Goal: Task Accomplishment & Management: Use online tool/utility

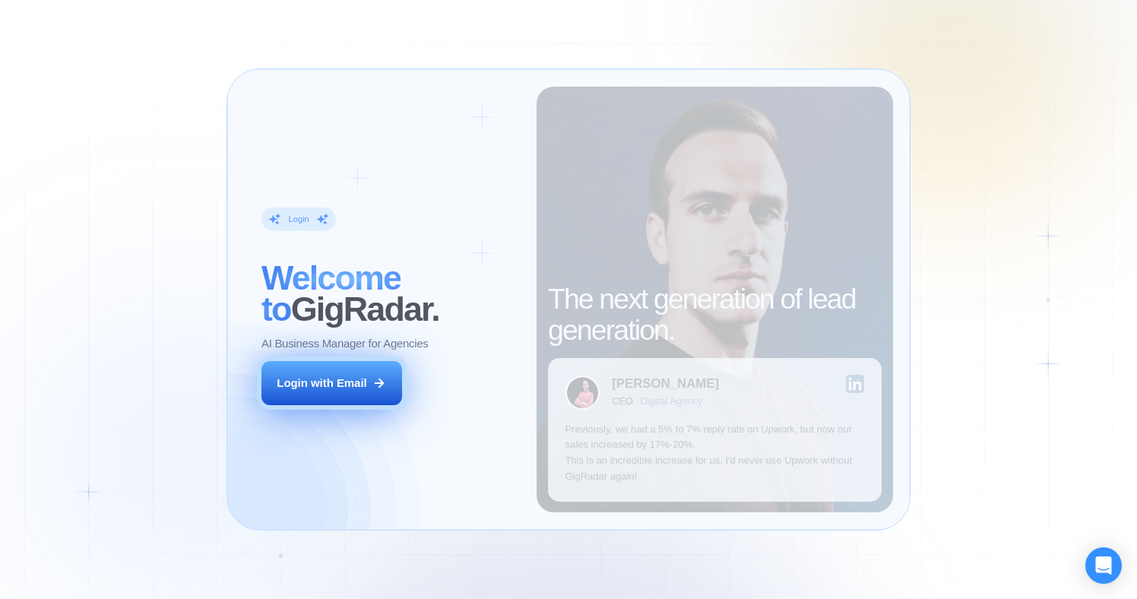
click at [368, 372] on button "Login with Email" at bounding box center [331, 383] width 141 height 44
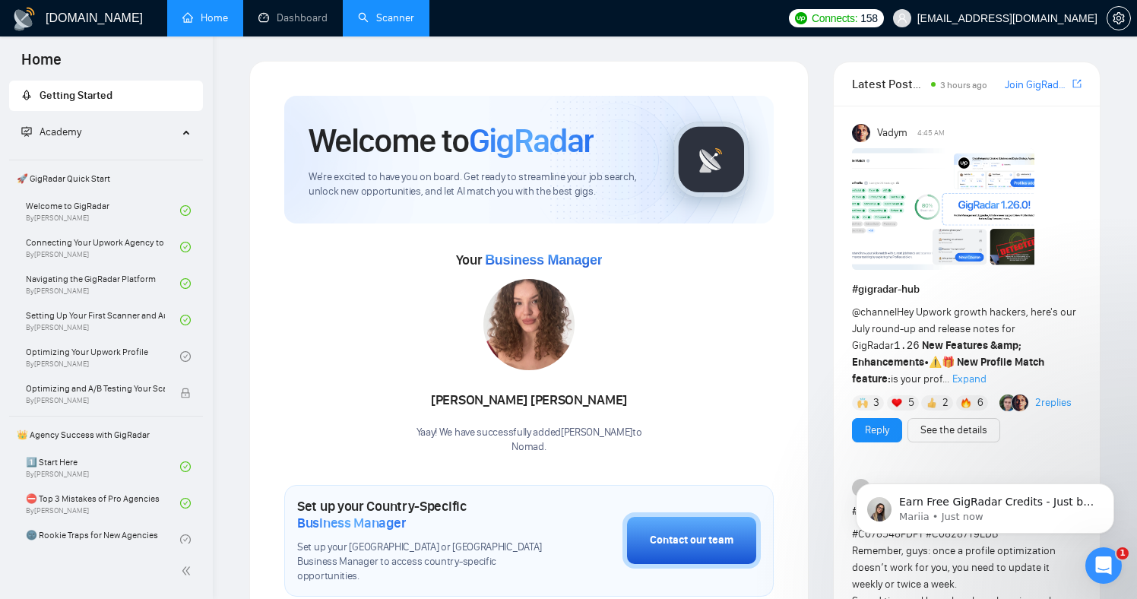
click at [404, 20] on link "Scanner" at bounding box center [386, 17] width 56 height 13
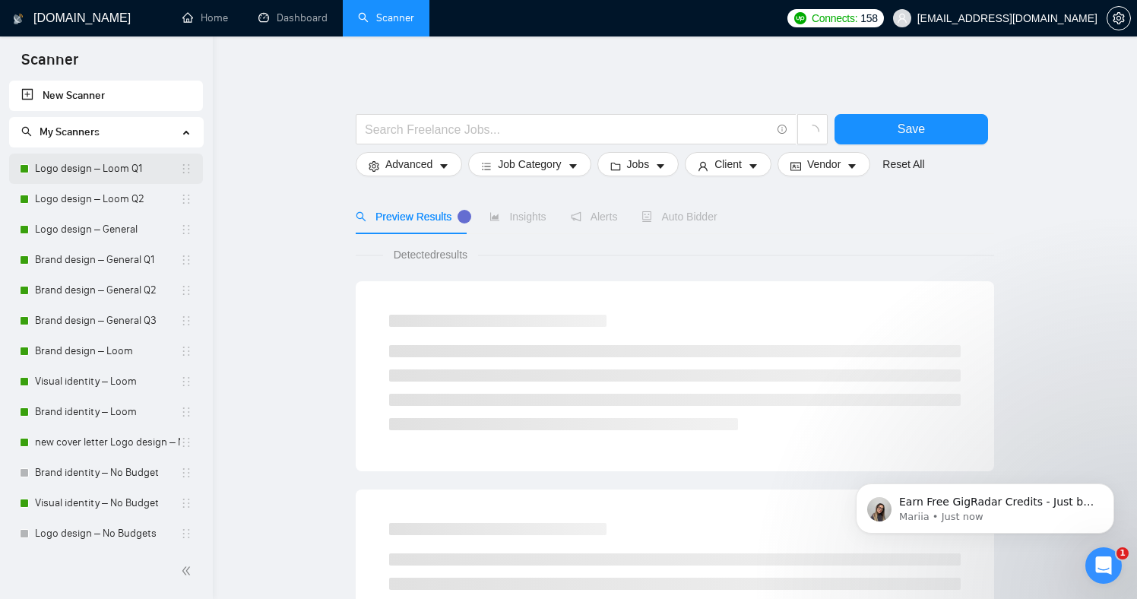
click at [99, 165] on link "Logo design – Loom Q1" at bounding box center [107, 169] width 145 height 30
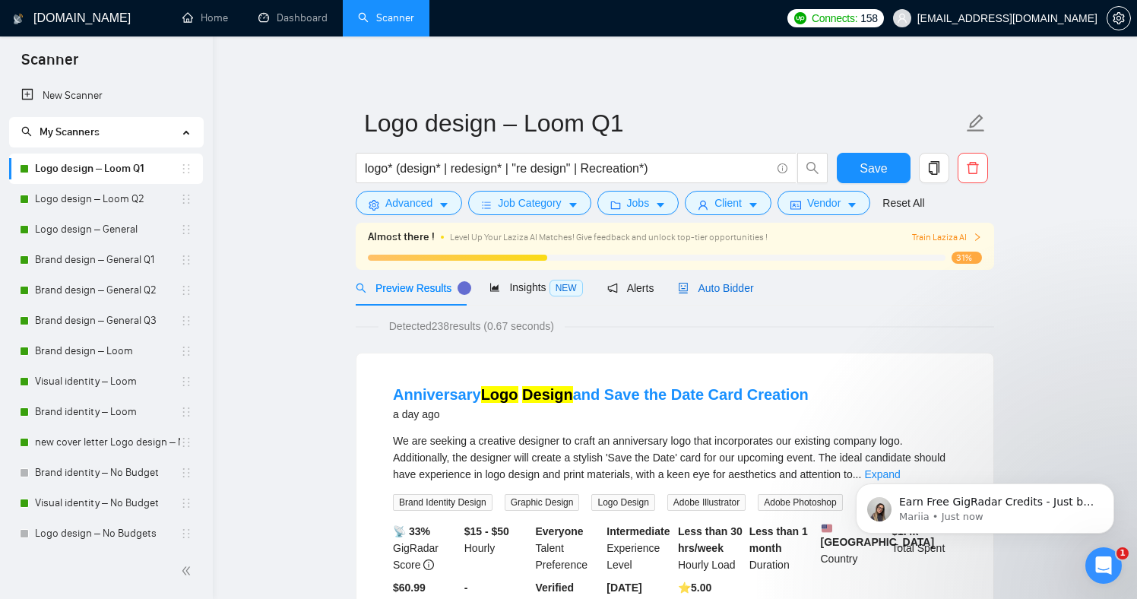
click at [742, 294] on div "Auto Bidder" at bounding box center [715, 288] width 75 height 17
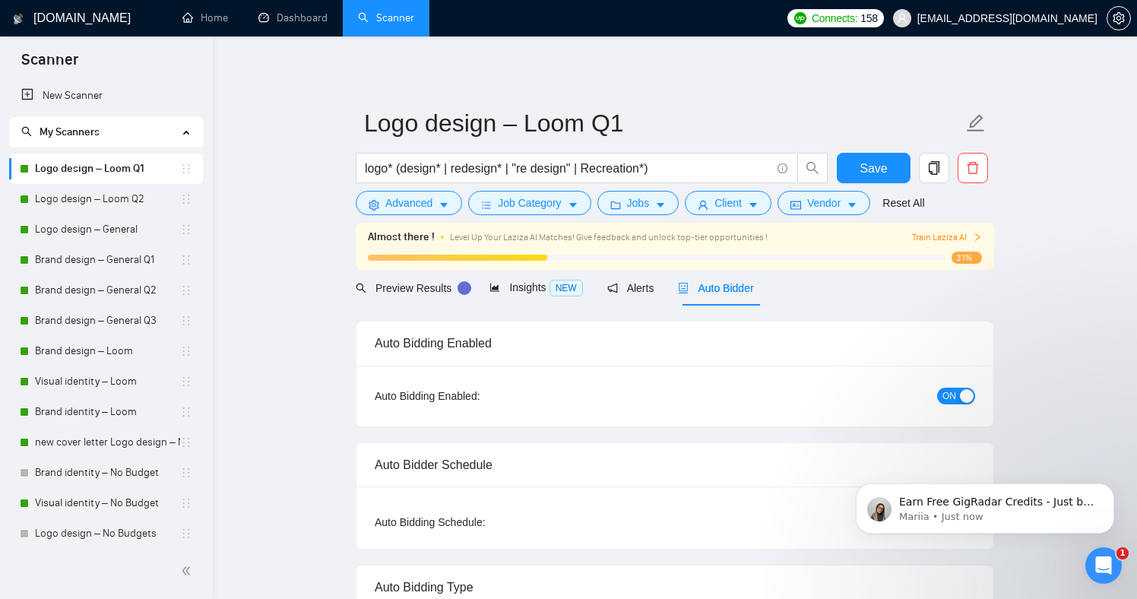
radio input "false"
radio input "true"
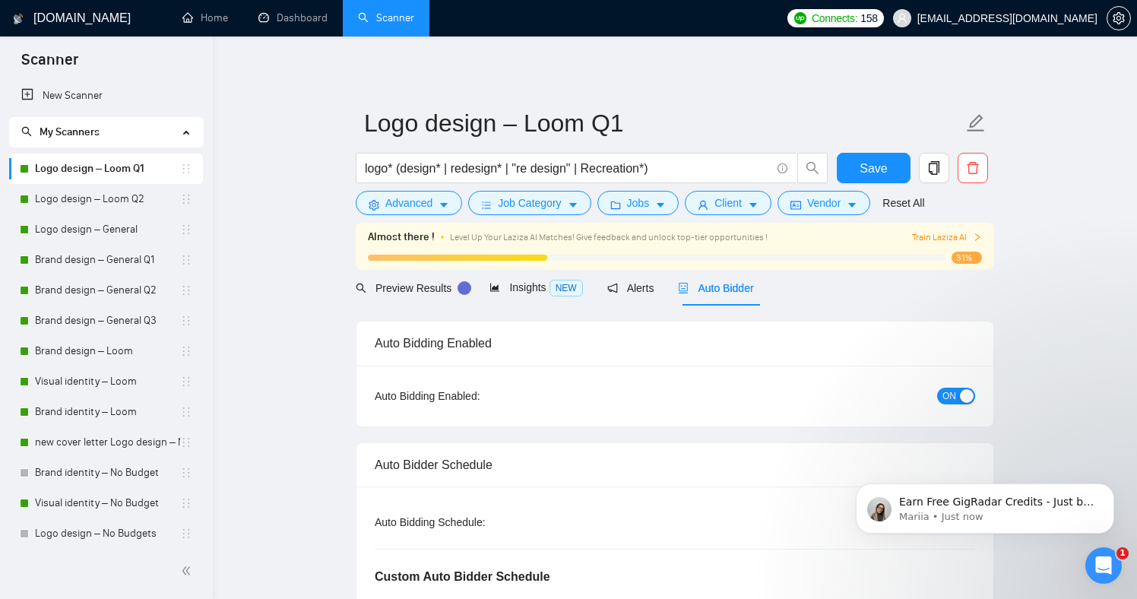
click at [955, 404] on span "ON" at bounding box center [949, 396] width 14 height 17
click at [875, 154] on button "Save" at bounding box center [874, 168] width 74 height 30
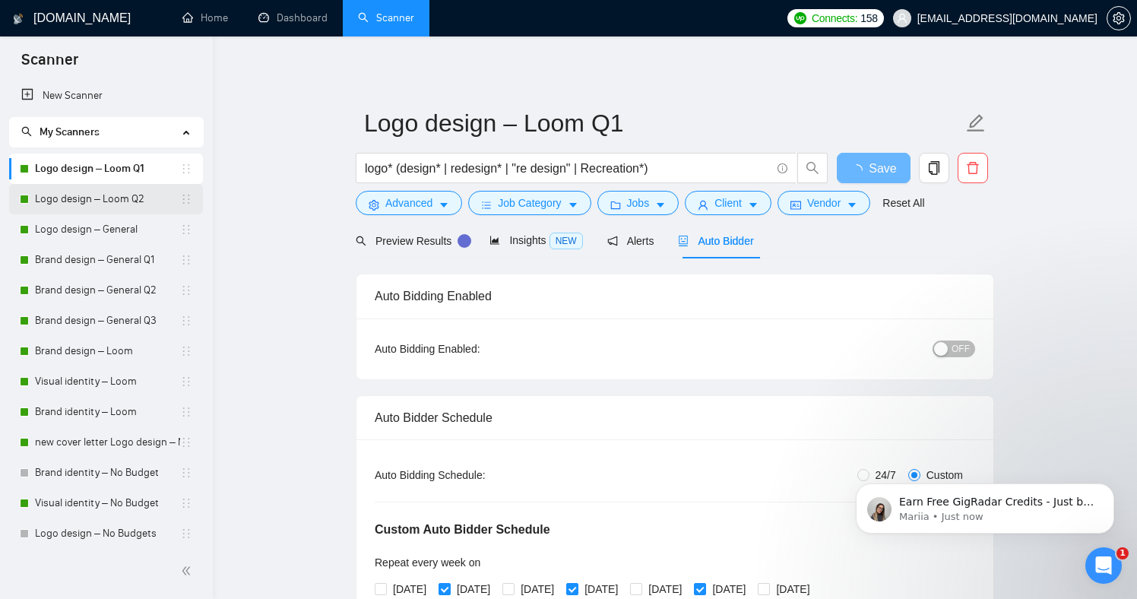
click at [135, 198] on link "Logo design – Loom Q2" at bounding box center [107, 199] width 145 height 30
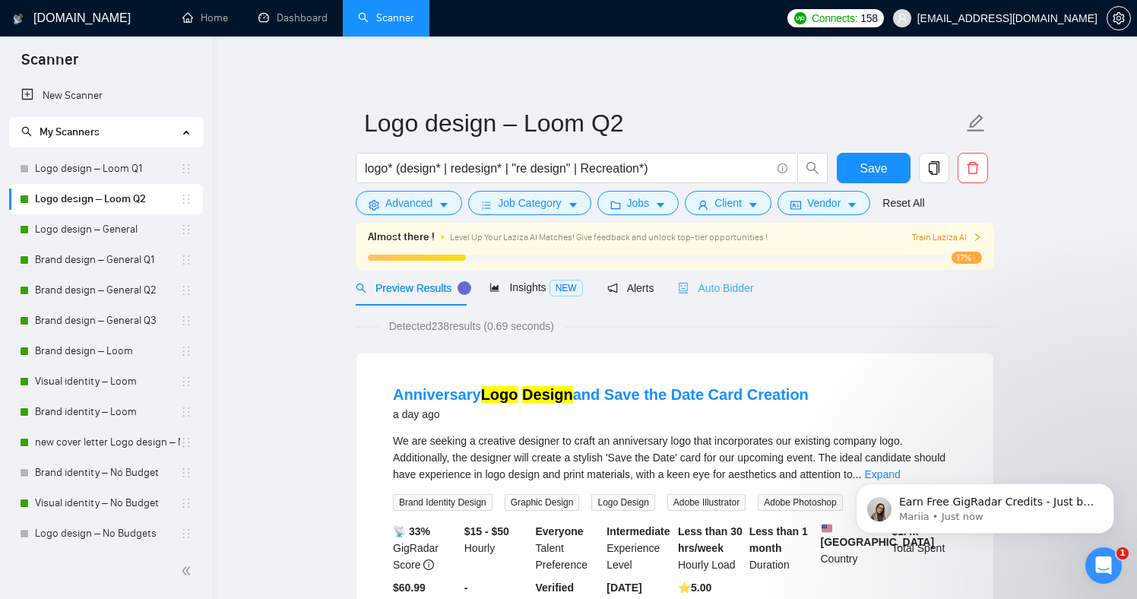
click at [748, 296] on div "Auto Bidder" at bounding box center [715, 288] width 75 height 36
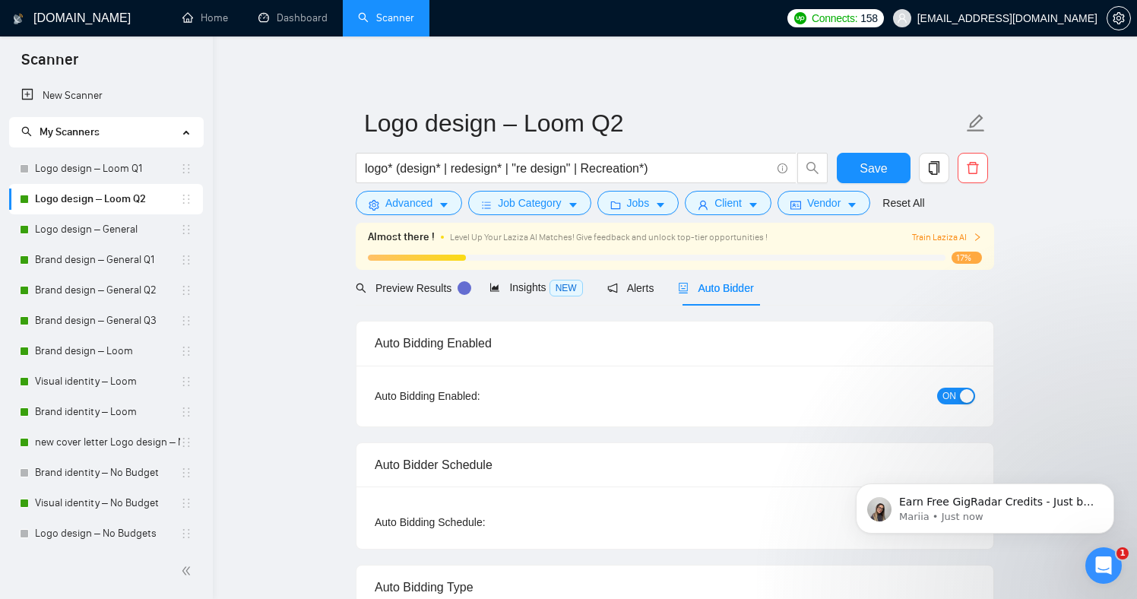
radio input "false"
radio input "true"
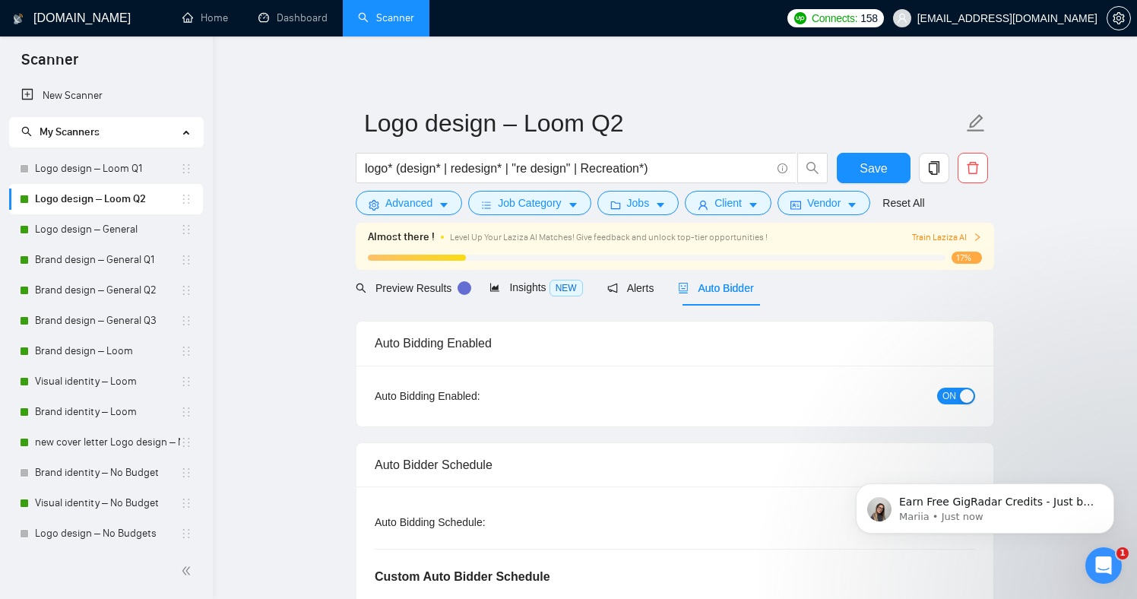
click at [948, 397] on span "ON" at bounding box center [949, 396] width 14 height 17
click at [875, 159] on span "Save" at bounding box center [872, 168] width 27 height 19
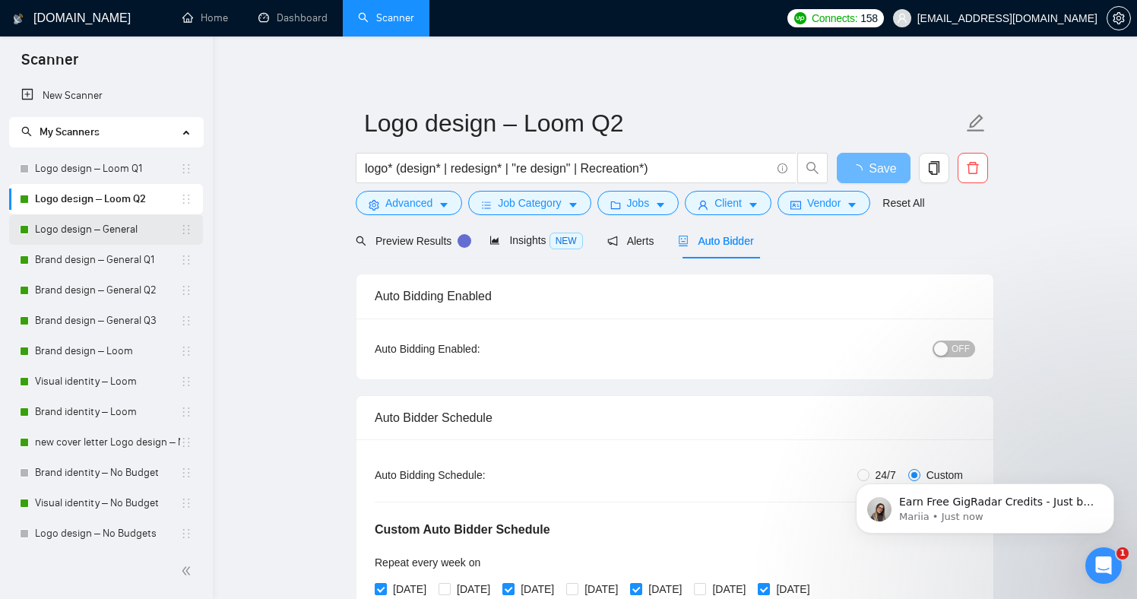
click at [69, 222] on link "Logo design – General" at bounding box center [107, 229] width 145 height 30
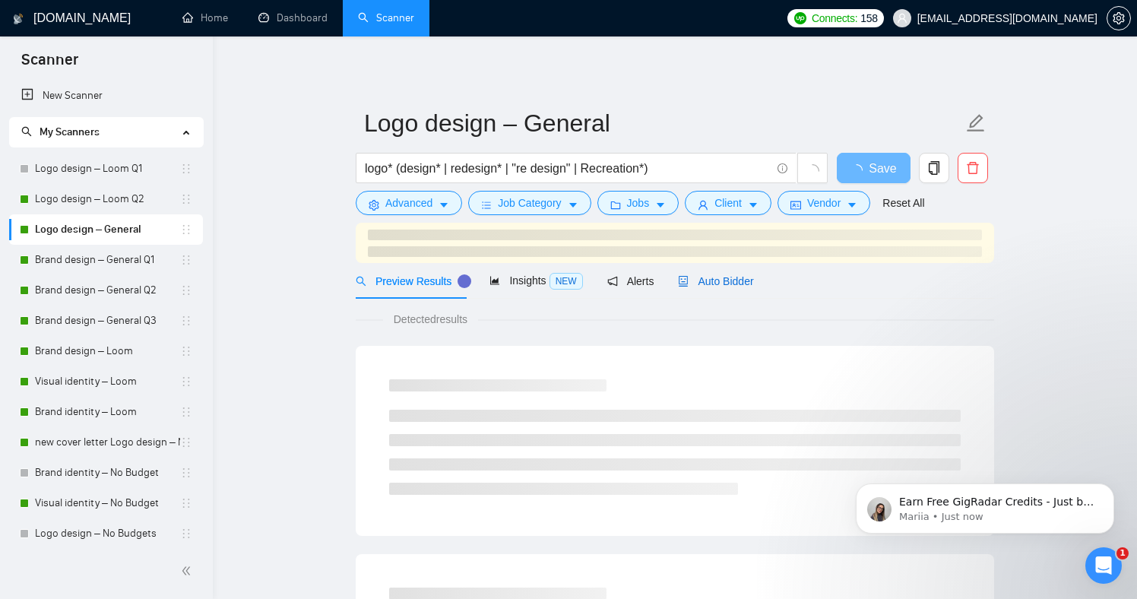
click at [753, 285] on span "Auto Bidder" at bounding box center [715, 281] width 75 height 12
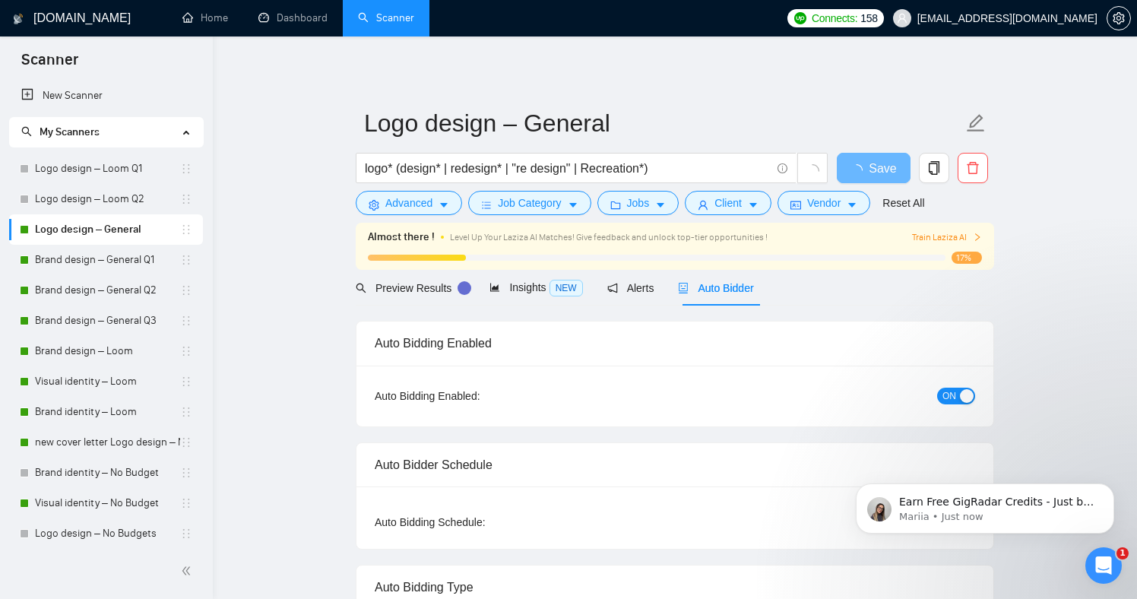
click at [955, 399] on span "ON" at bounding box center [949, 396] width 14 height 17
click at [872, 160] on span "Save" at bounding box center [872, 168] width 27 height 19
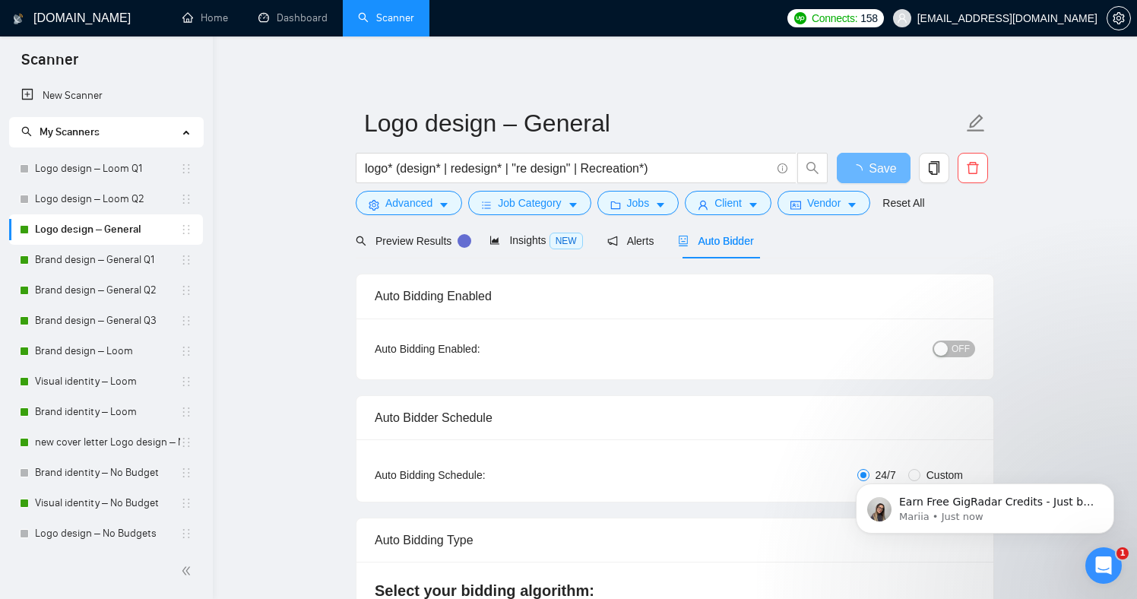
click at [100, 243] on link "Logo design – General" at bounding box center [107, 229] width 145 height 30
click at [84, 275] on link "Brand design – General Q2" at bounding box center [107, 290] width 145 height 30
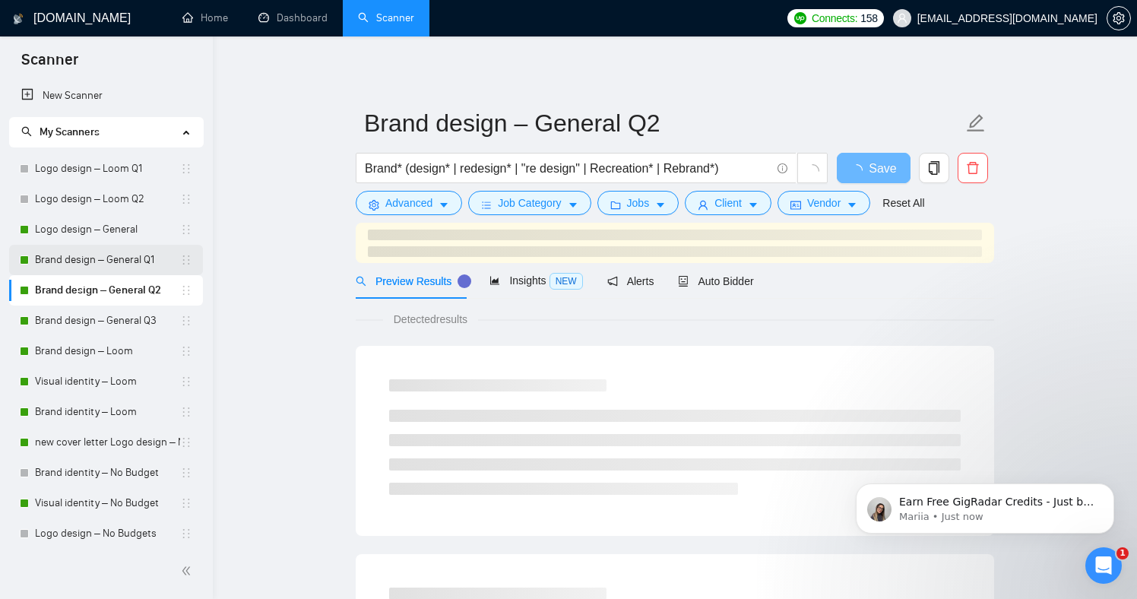
click at [81, 264] on link "Brand design – General Q1" at bounding box center [107, 260] width 145 height 30
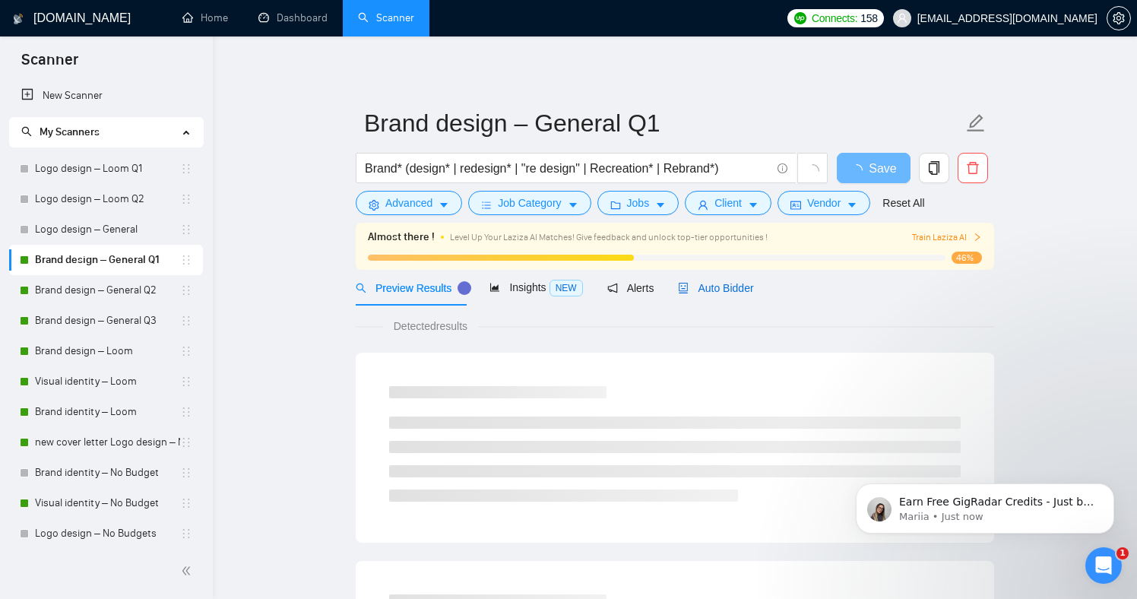
click at [743, 283] on span "Auto Bidder" at bounding box center [715, 288] width 75 height 12
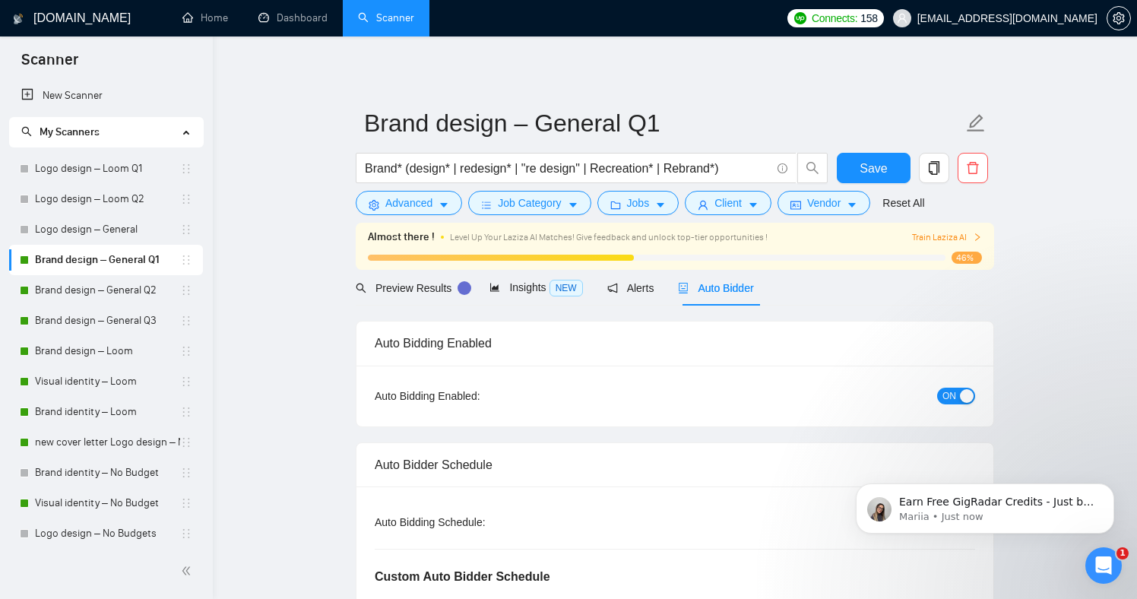
click at [958, 400] on button "ON" at bounding box center [956, 396] width 38 height 17
click at [876, 166] on span "Save" at bounding box center [872, 168] width 27 height 19
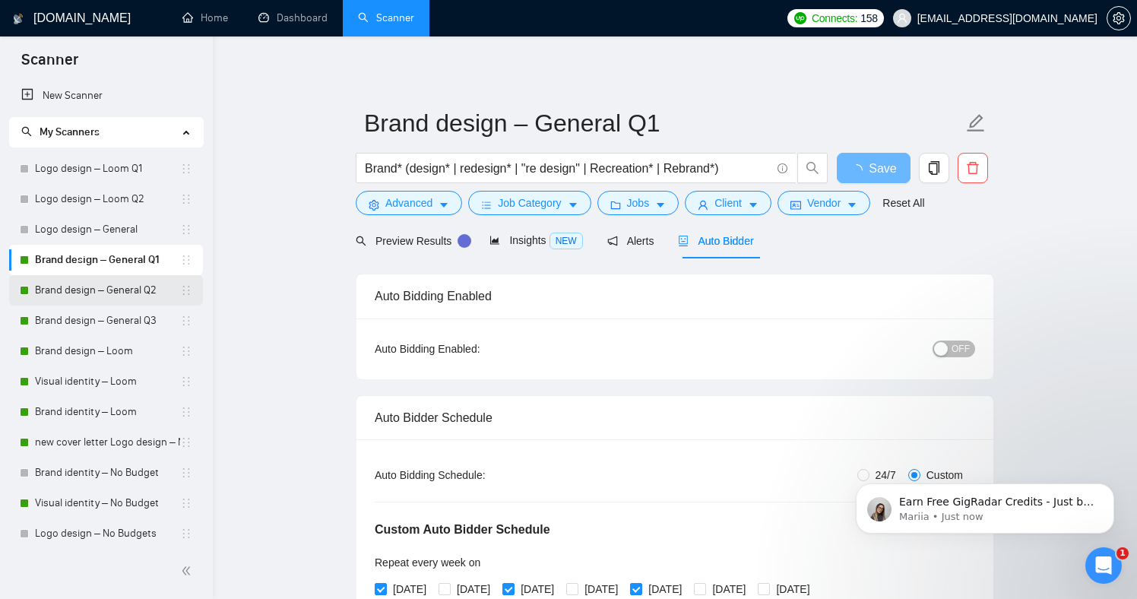
click at [147, 289] on link "Brand design – General Q2" at bounding box center [107, 290] width 145 height 30
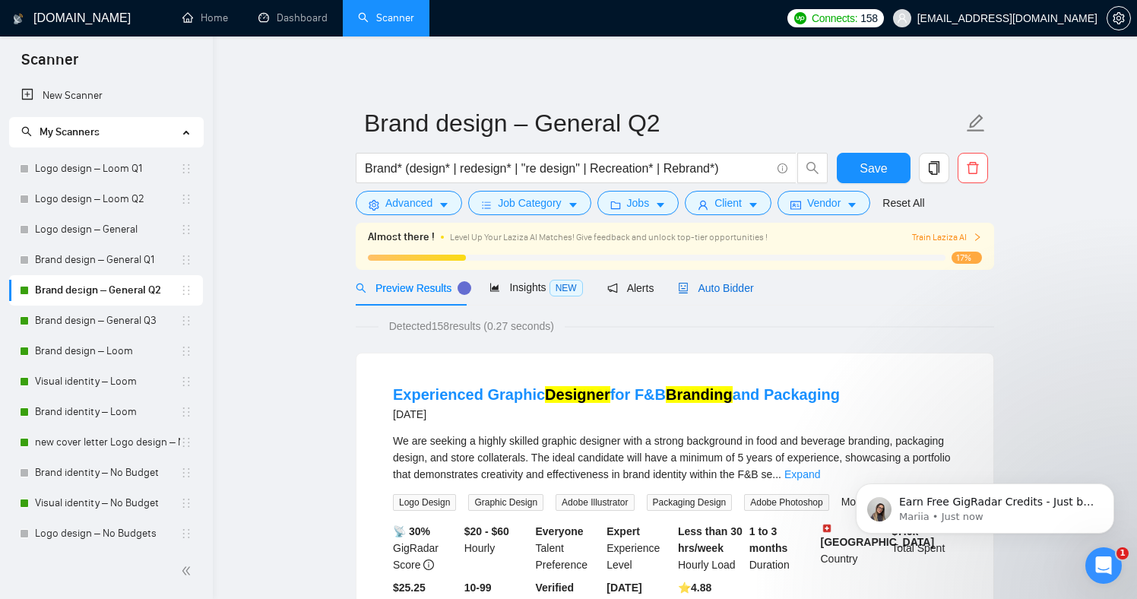
click at [731, 290] on span "Auto Bidder" at bounding box center [715, 288] width 75 height 12
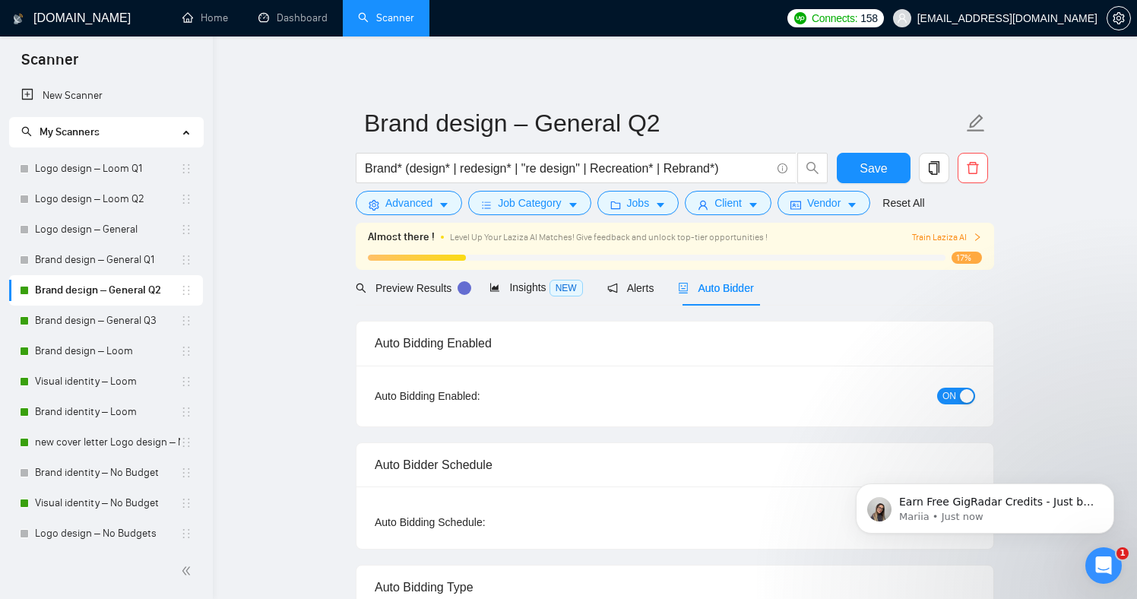
radio input "false"
radio input "true"
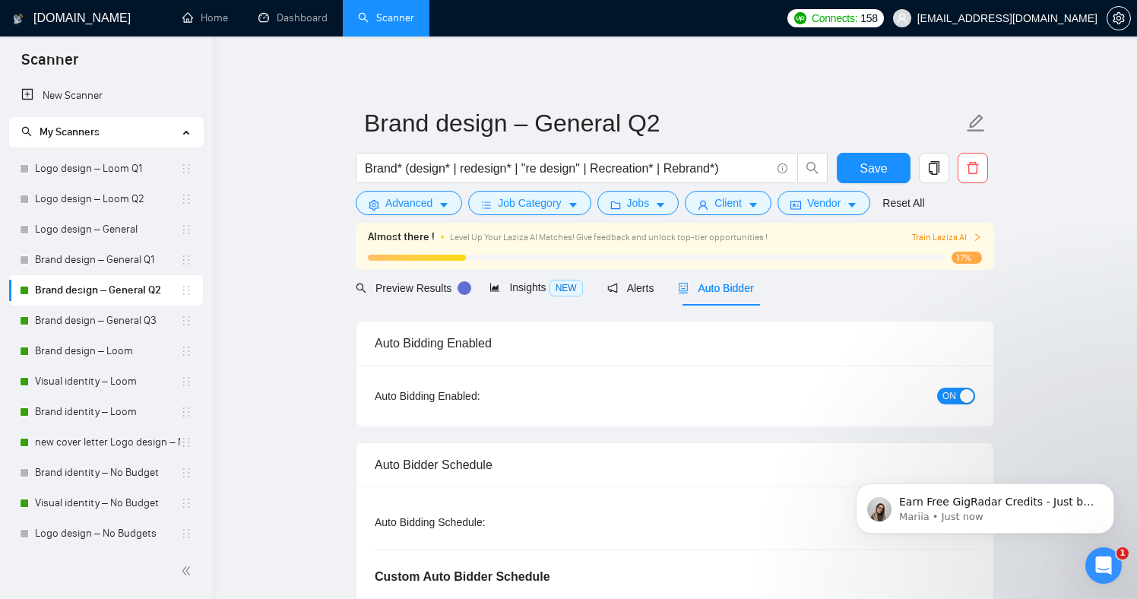
click at [950, 399] on span "ON" at bounding box center [949, 396] width 14 height 17
click at [872, 182] on button "Save" at bounding box center [874, 168] width 74 height 30
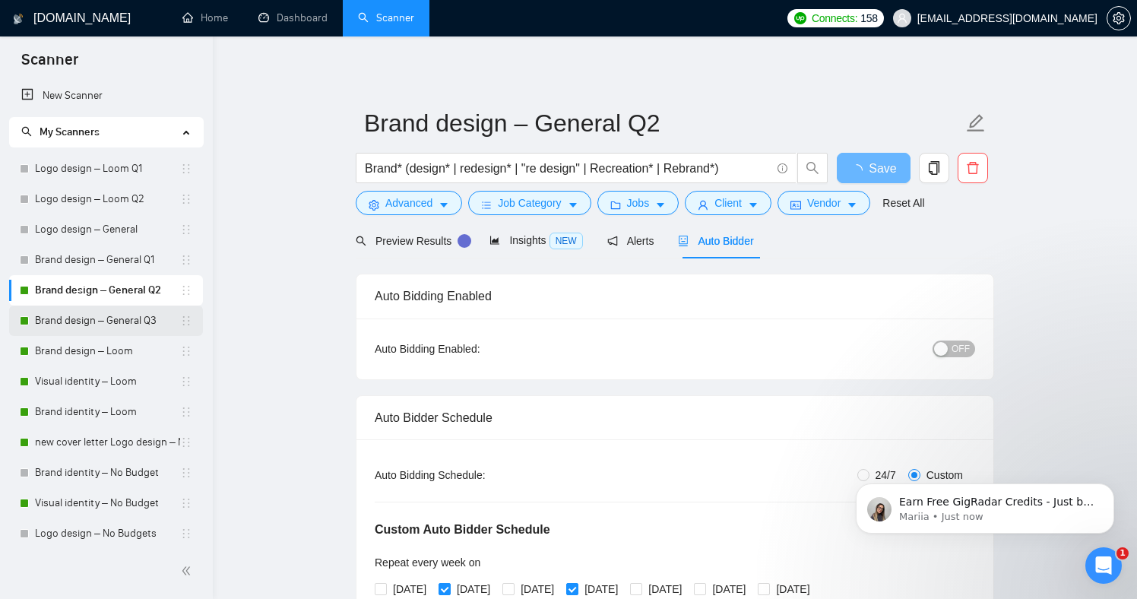
click at [133, 322] on link "Brand design – General Q3" at bounding box center [107, 320] width 145 height 30
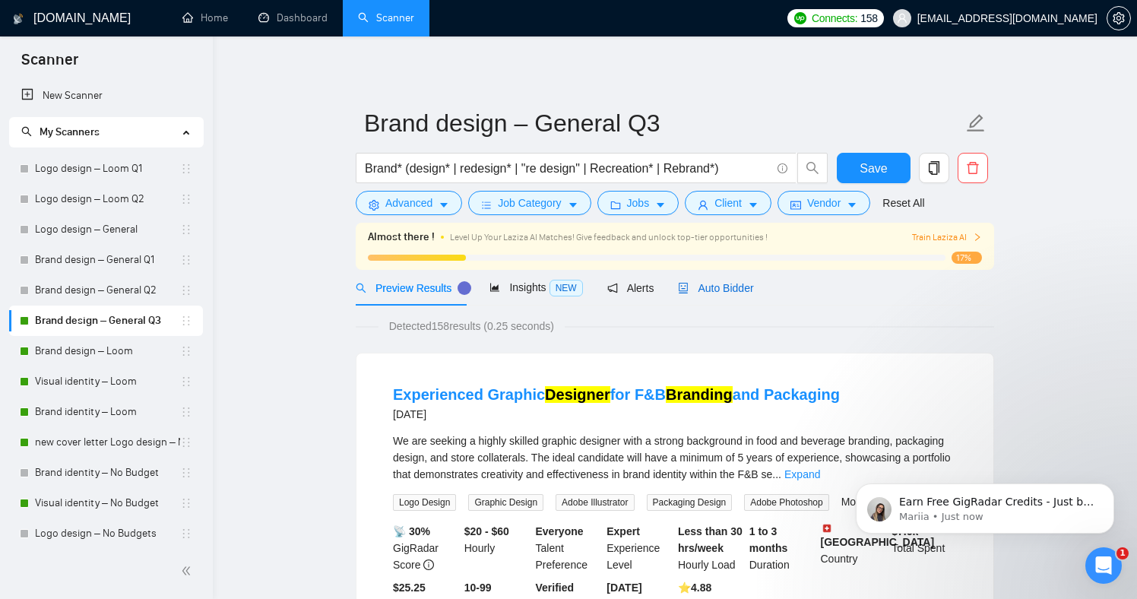
click at [728, 286] on span "Auto Bidder" at bounding box center [715, 288] width 75 height 12
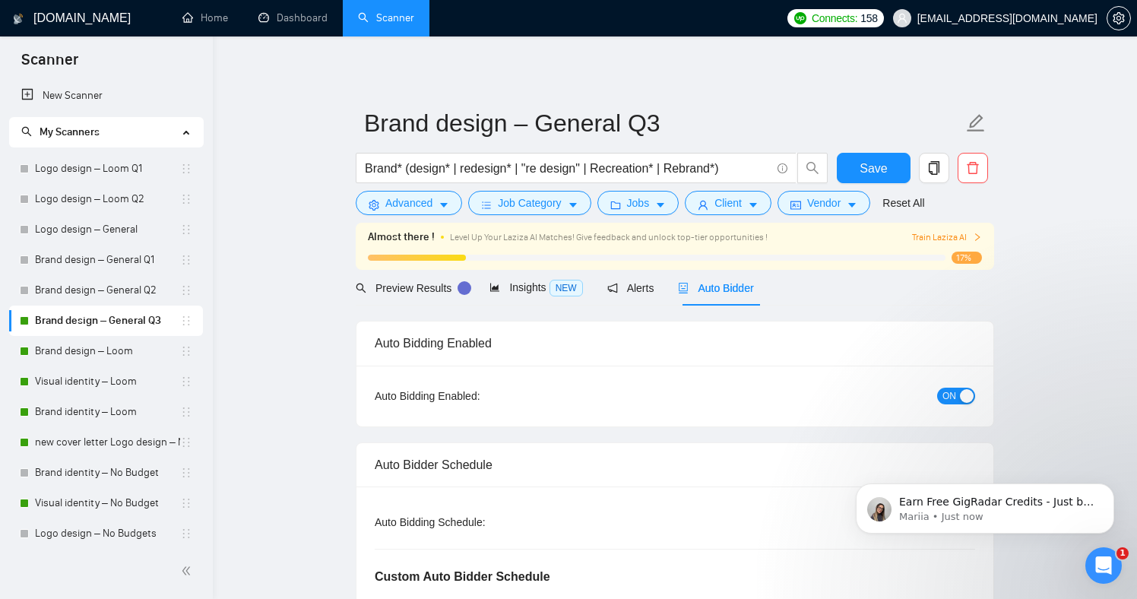
click at [951, 397] on span "ON" at bounding box center [949, 396] width 14 height 17
click at [881, 172] on span "Save" at bounding box center [872, 168] width 27 height 19
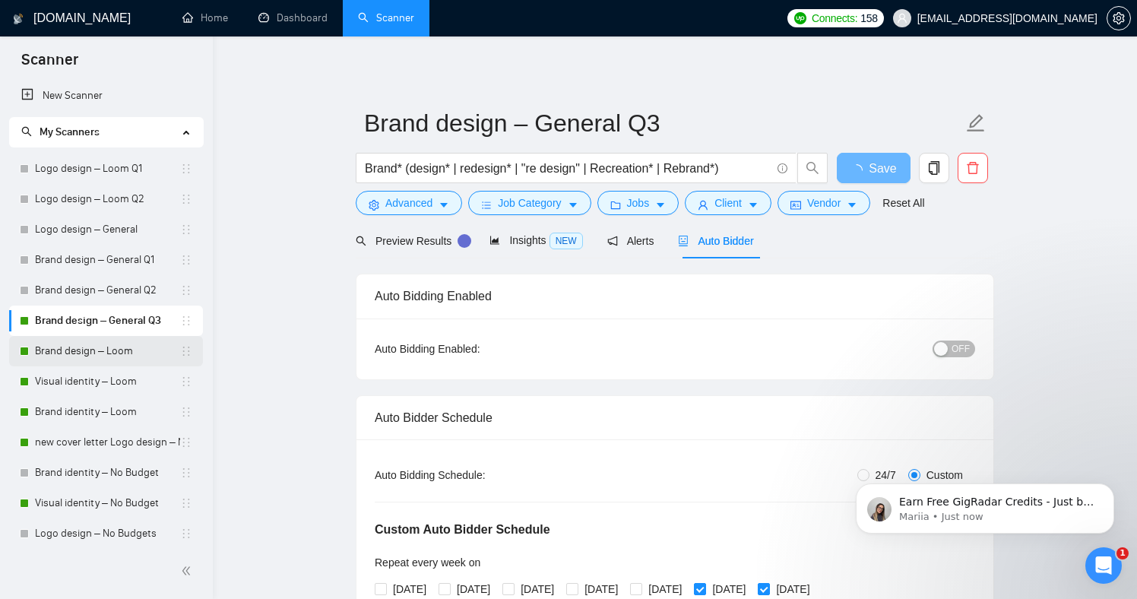
click at [141, 338] on link "Brand design – Loom" at bounding box center [107, 351] width 145 height 30
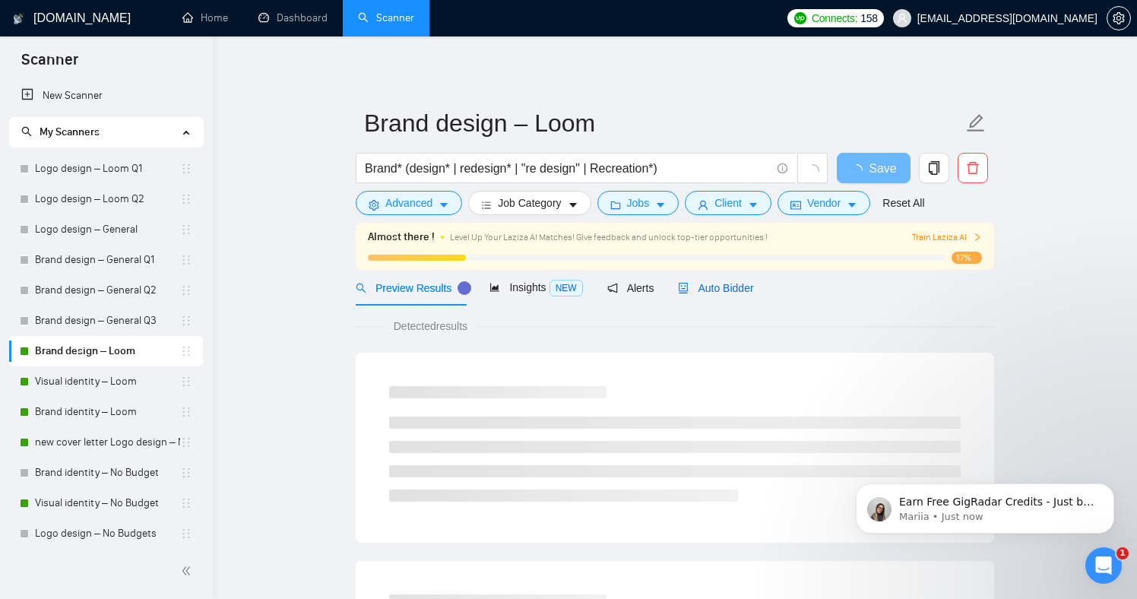
click at [732, 280] on div "Auto Bidder" at bounding box center [715, 288] width 75 height 17
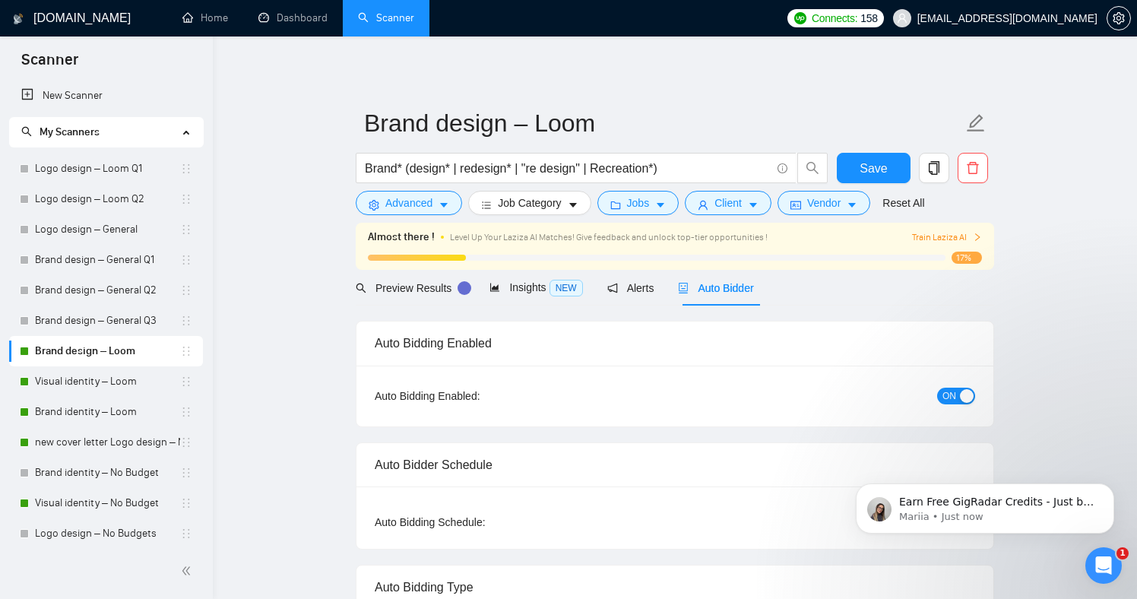
click at [970, 396] on div "button" at bounding box center [967, 396] width 14 height 14
click at [868, 157] on button "Save" at bounding box center [874, 168] width 74 height 30
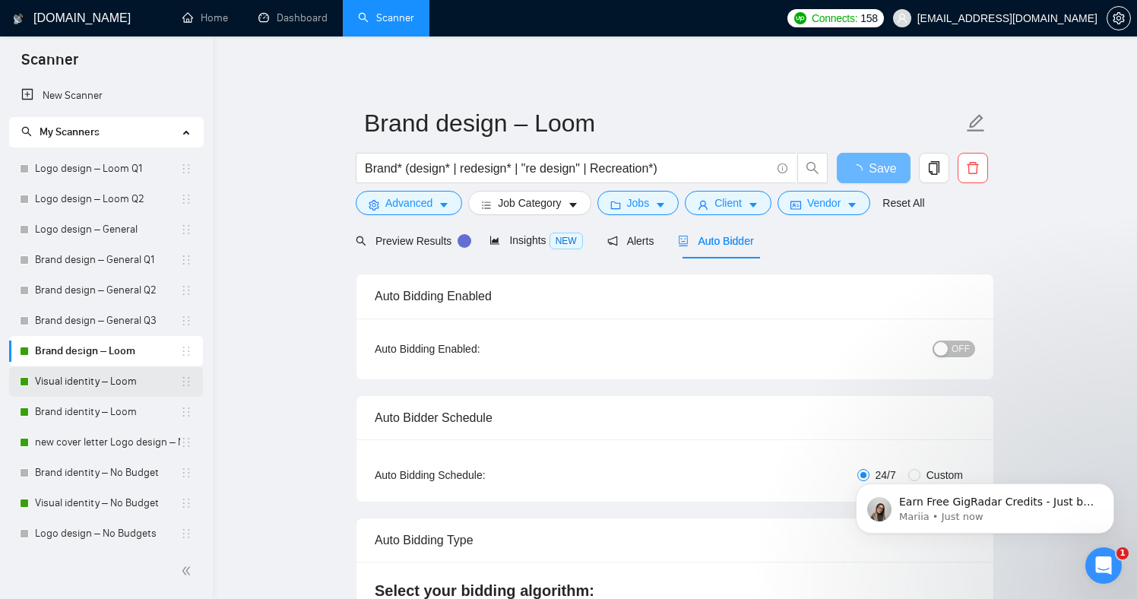
click at [135, 381] on link "Visual identity – Loom" at bounding box center [107, 381] width 145 height 30
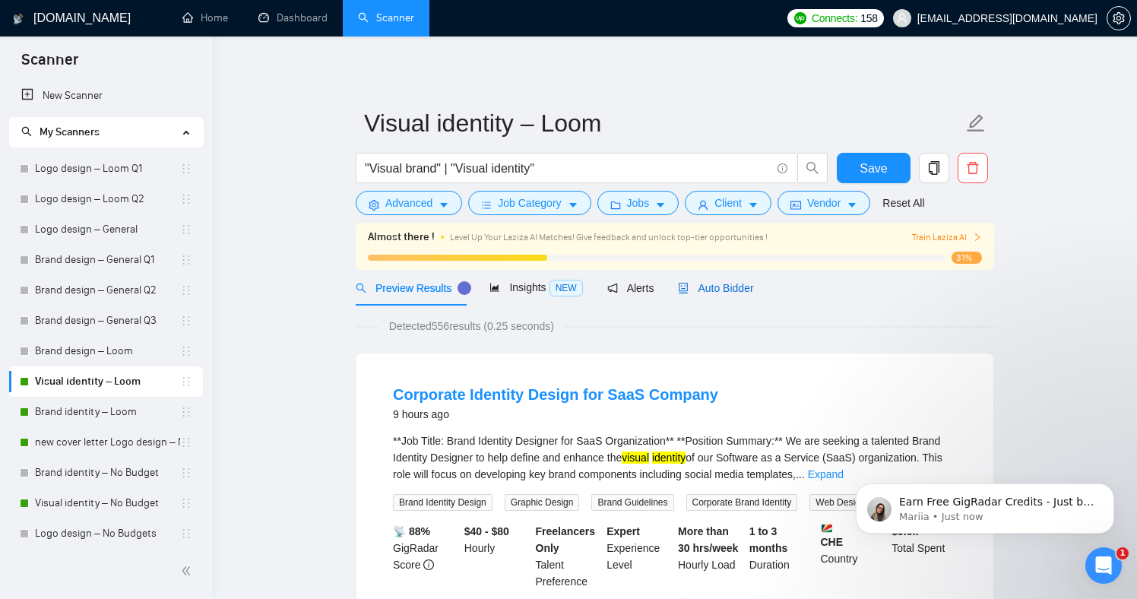
drag, startPoint x: 736, startPoint y: 293, endPoint x: 749, endPoint y: 293, distance: 12.9
click at [736, 293] on span "Auto Bidder" at bounding box center [715, 288] width 75 height 12
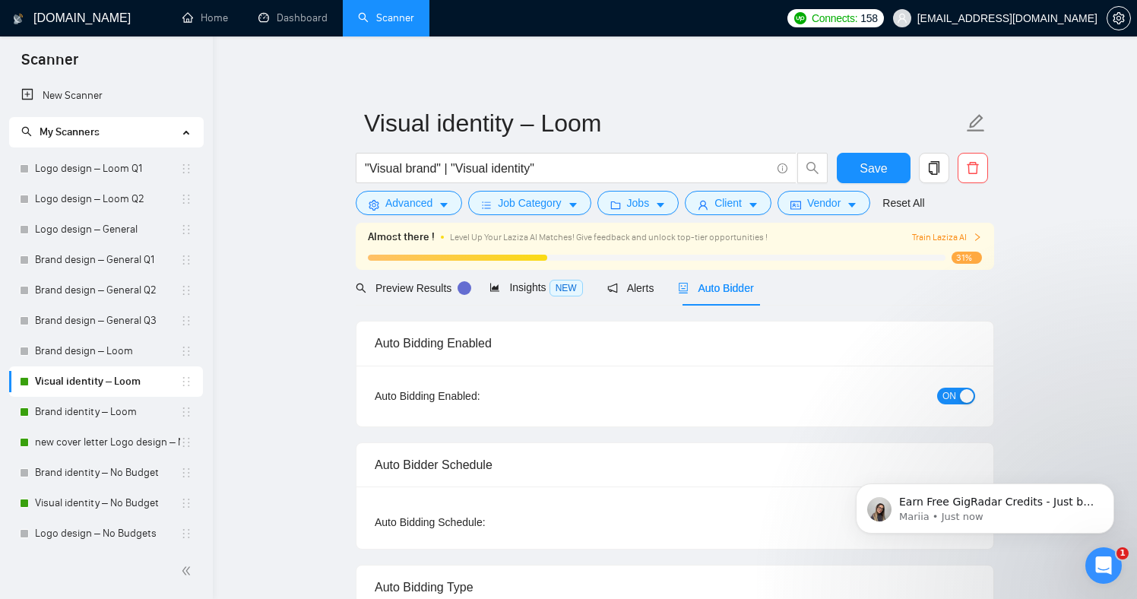
click at [969, 395] on div "button" at bounding box center [967, 396] width 14 height 14
click at [860, 164] on span "Save" at bounding box center [872, 168] width 27 height 19
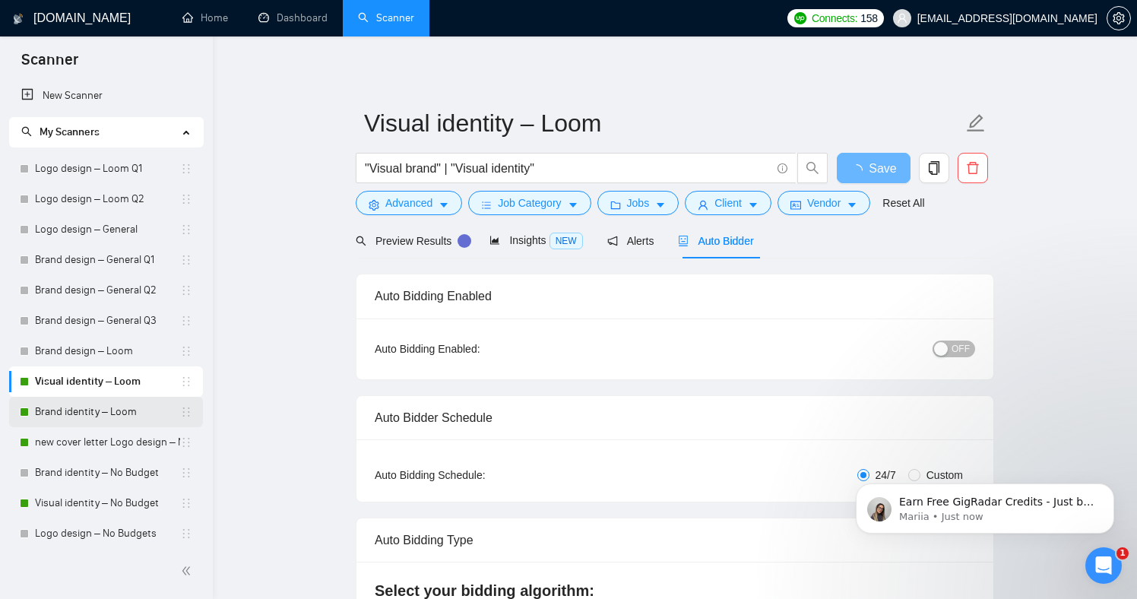
click at [109, 404] on link "Brand identity – Loom" at bounding box center [107, 412] width 145 height 30
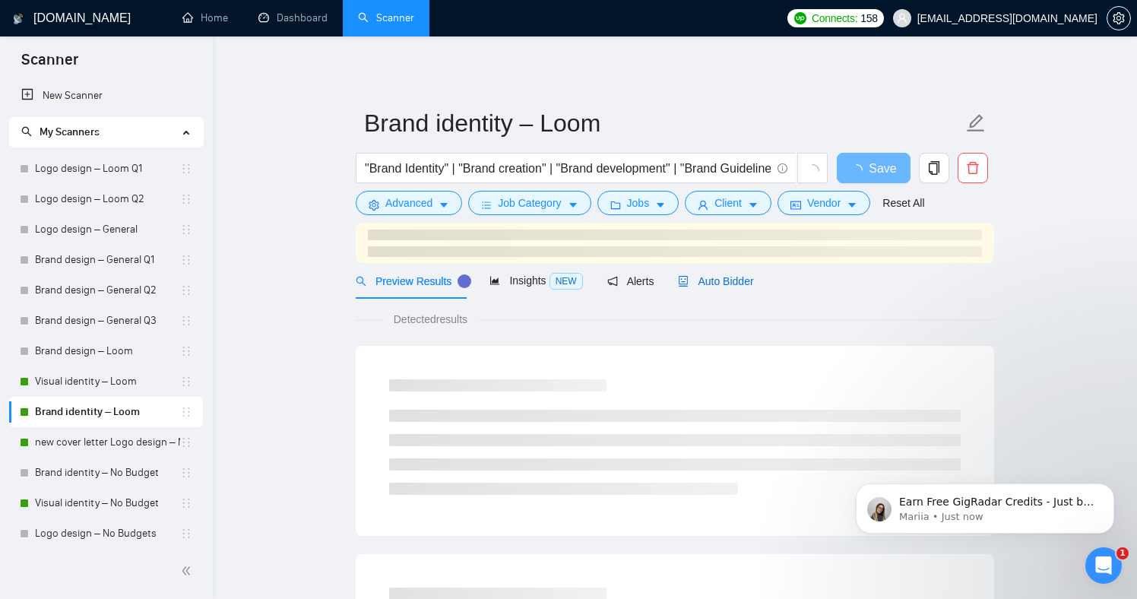
click at [714, 279] on span "Auto Bidder" at bounding box center [715, 281] width 75 height 12
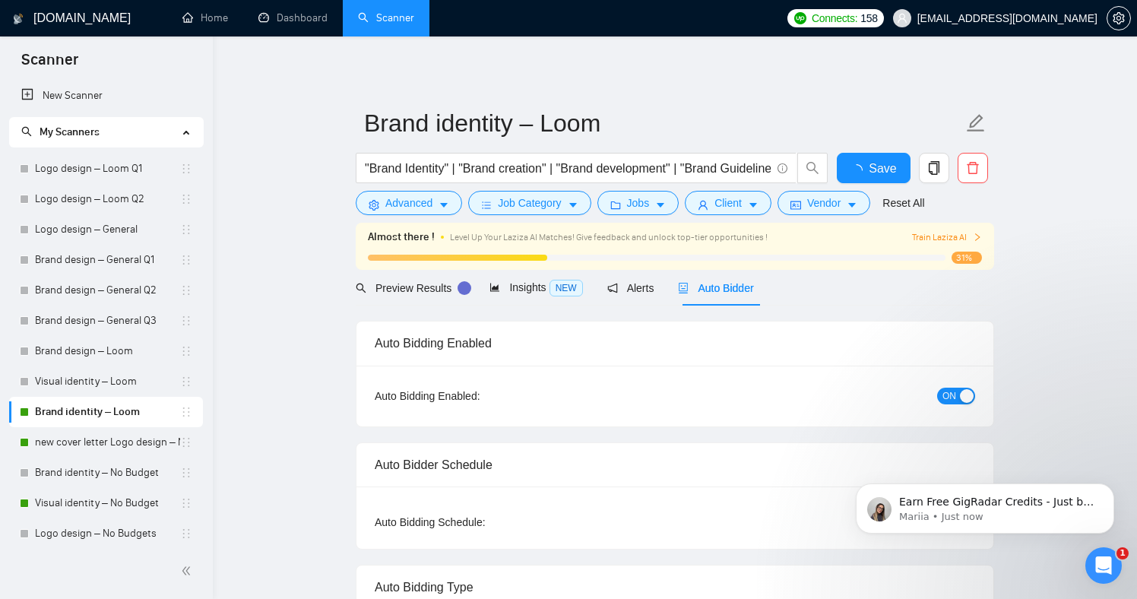
click at [943, 400] on span "ON" at bounding box center [949, 396] width 14 height 17
click at [853, 174] on button "Save" at bounding box center [874, 168] width 74 height 30
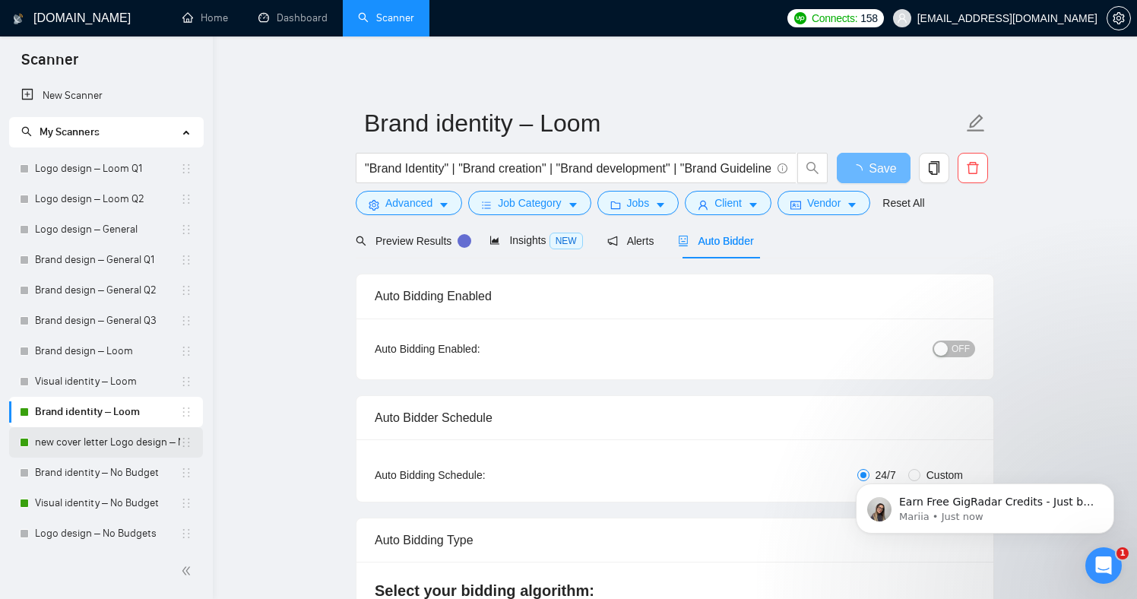
click at [49, 432] on link "new cover letter Logo design – No Budgets" at bounding box center [107, 442] width 145 height 30
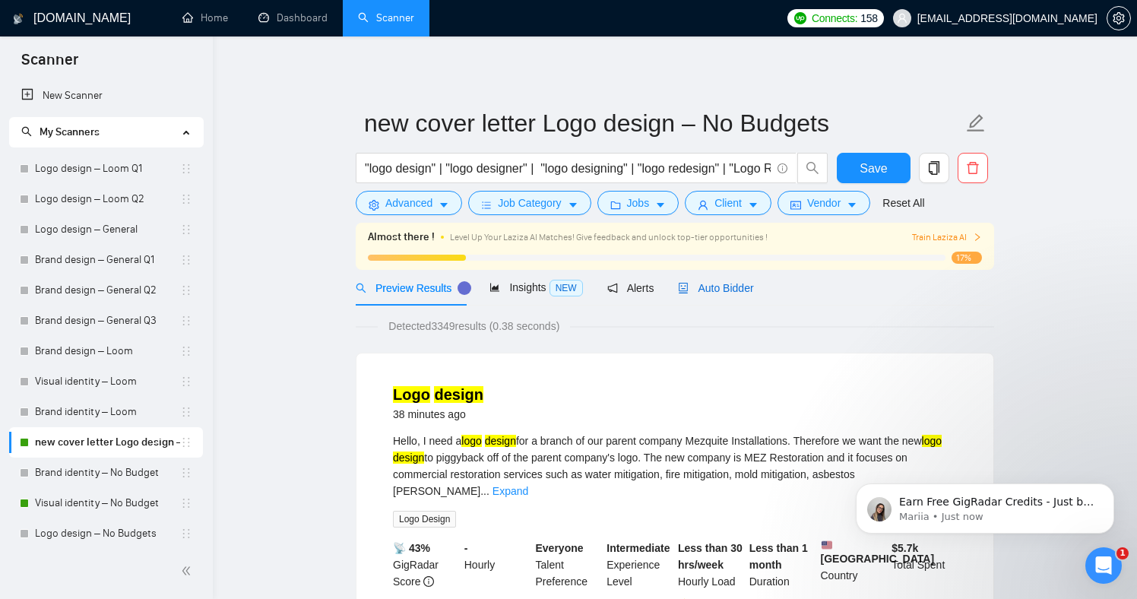
click at [726, 292] on span "Auto Bidder" at bounding box center [715, 288] width 75 height 12
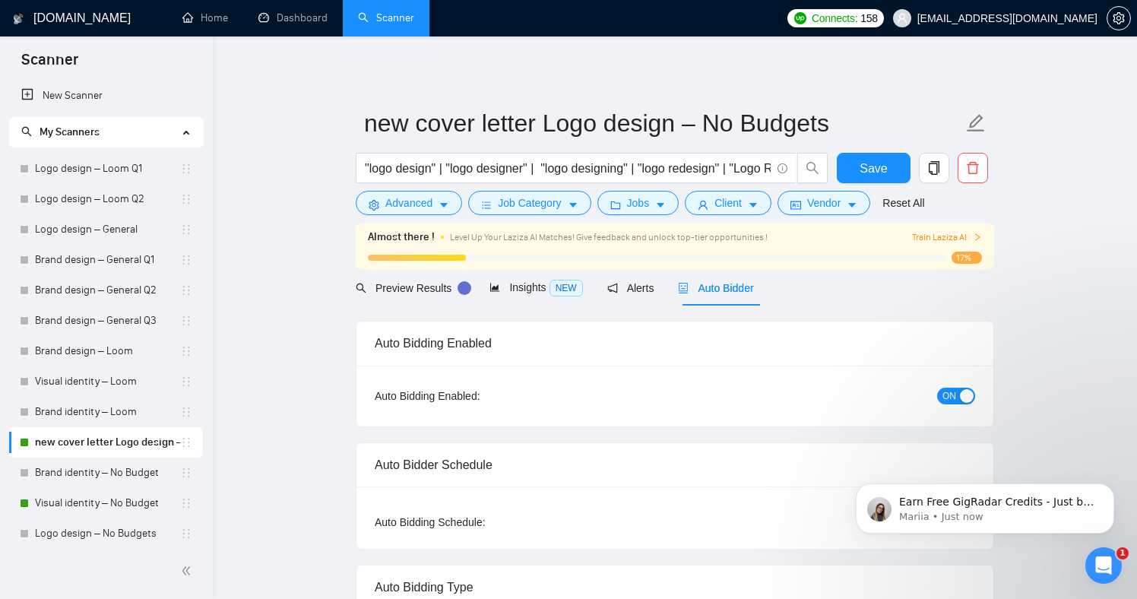
click at [951, 396] on span "ON" at bounding box center [949, 396] width 14 height 17
click at [882, 157] on button "Save" at bounding box center [874, 168] width 74 height 30
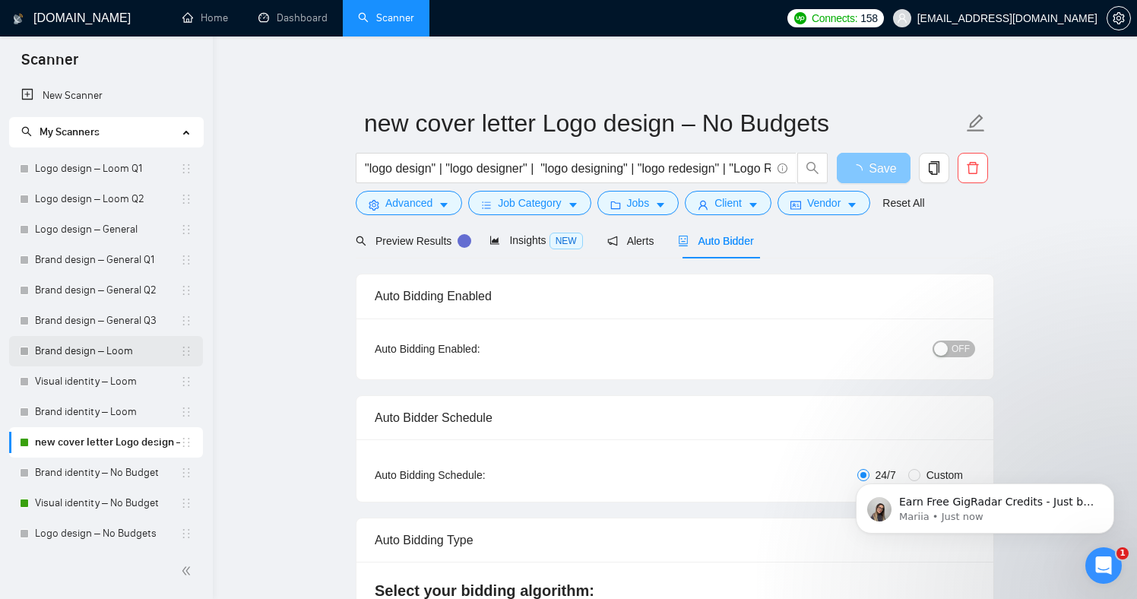
scroll to position [197, 0]
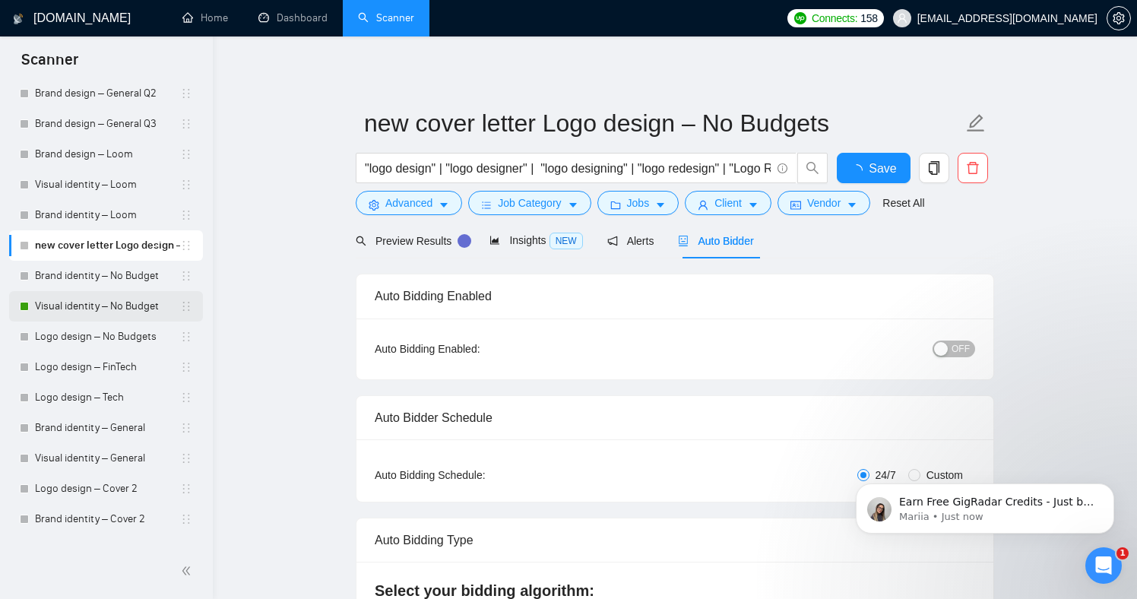
click at [81, 302] on link "Visual identity – No Budget" at bounding box center [107, 306] width 145 height 30
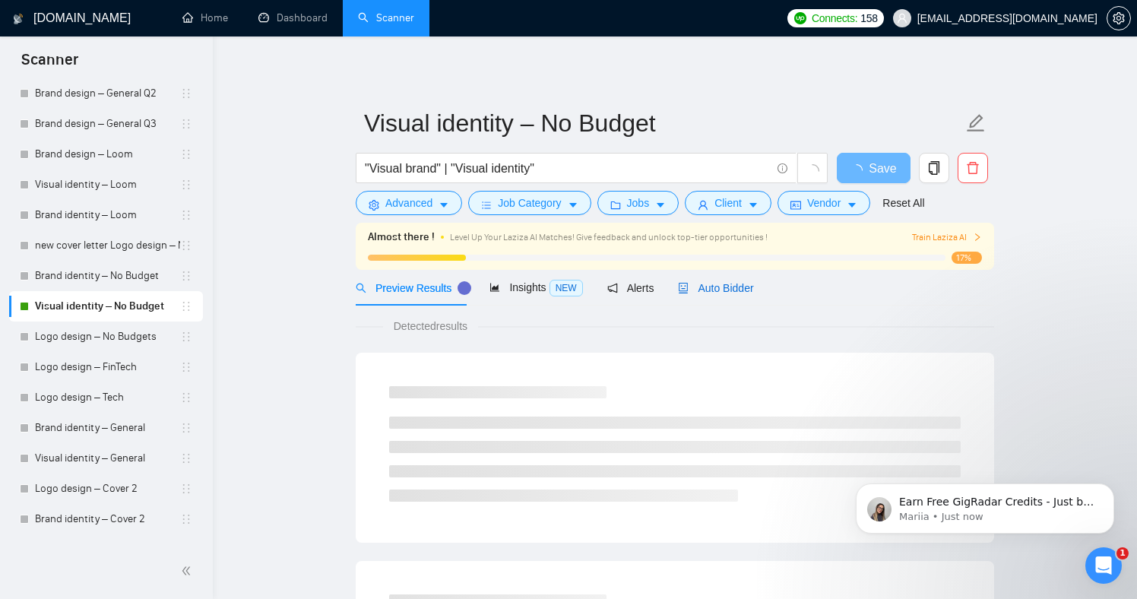
click at [743, 286] on span "Auto Bidder" at bounding box center [715, 288] width 75 height 12
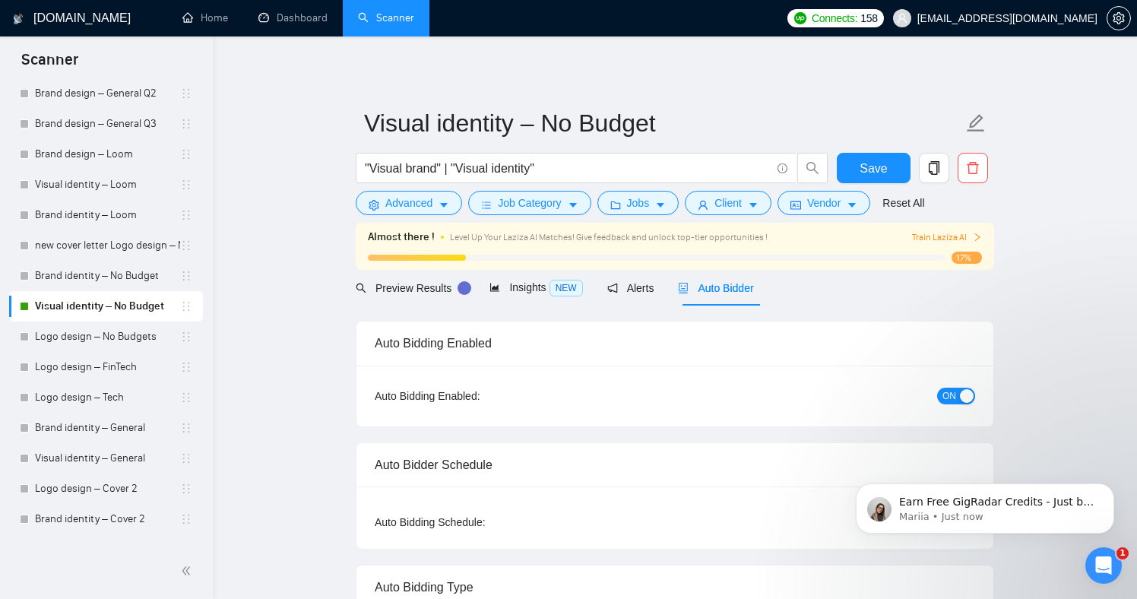
click at [970, 387] on div "ON" at bounding box center [875, 395] width 200 height 17
click at [954, 388] on span "ON" at bounding box center [949, 396] width 14 height 17
click at [883, 171] on div "Reset all filters" at bounding box center [910, 174] width 82 height 26
click at [845, 150] on form "Visual identity – No Budget "Visual brand" | "Visual identity" Save Advanced Jo…" at bounding box center [675, 161] width 638 height 124
click at [862, 164] on span "Save" at bounding box center [872, 168] width 27 height 19
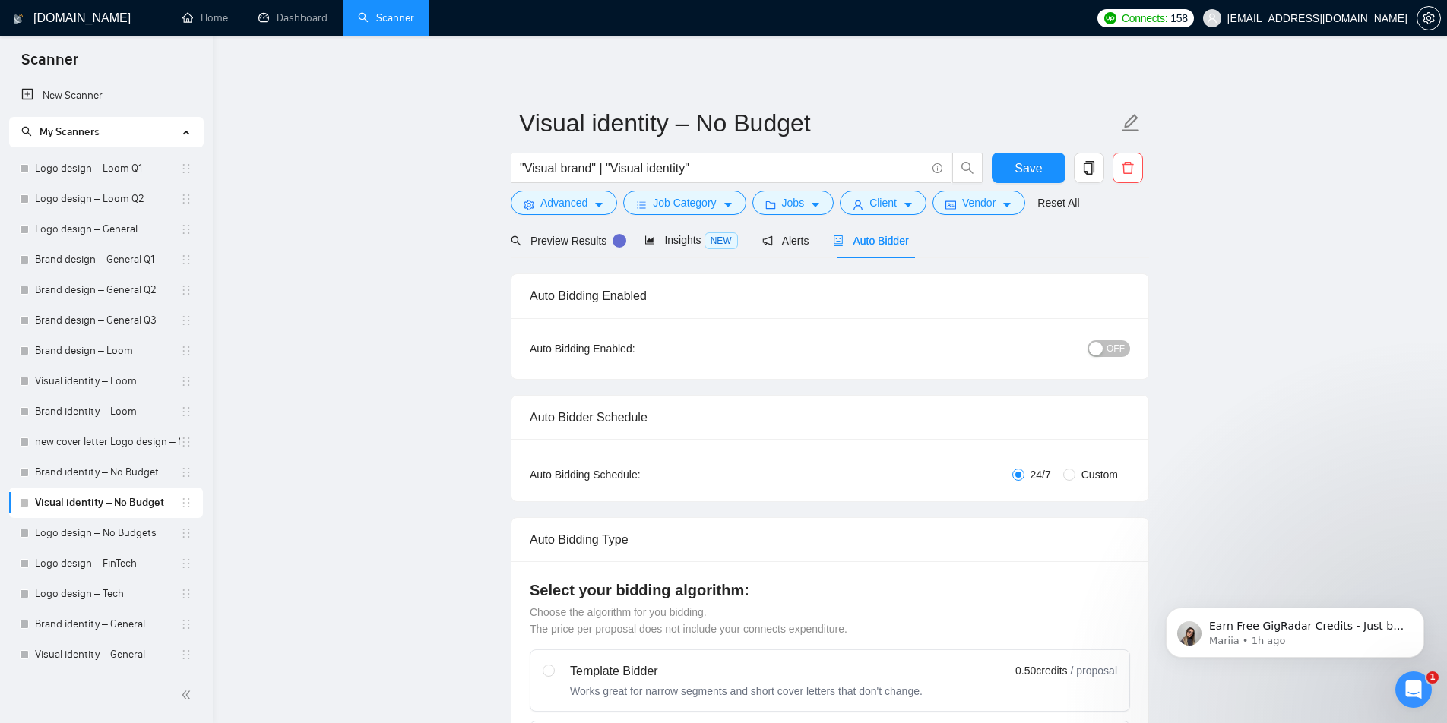
drag, startPoint x: 1358, startPoint y: 439, endPoint x: 1257, endPoint y: 436, distance: 101.1
